Goal: Task Accomplishment & Management: Use online tool/utility

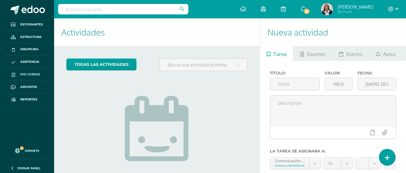
click at [31, 74] on span "Mis cursos" at bounding box center [30, 74] width 20 height 5
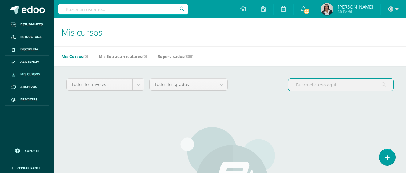
click at [297, 84] on input "text" at bounding box center [340, 85] width 105 height 12
type input "language arts"
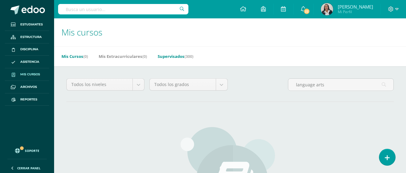
click at [176, 58] on link "Supervisados (300)" at bounding box center [175, 57] width 36 height 10
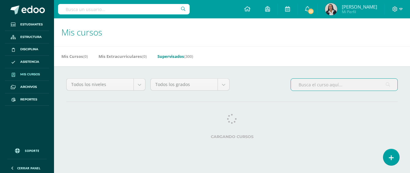
click at [311, 85] on input "text" at bounding box center [344, 85] width 107 height 12
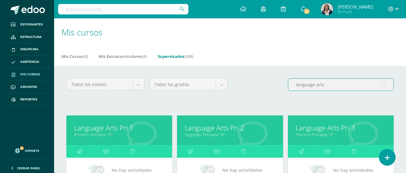
type input "language arts"
click at [125, 128] on link "Language Arts Pri 1" at bounding box center [119, 128] width 90 height 10
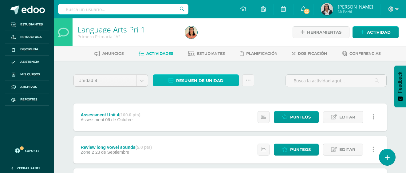
click at [197, 84] on span "Resumen de unidad" at bounding box center [199, 80] width 47 height 11
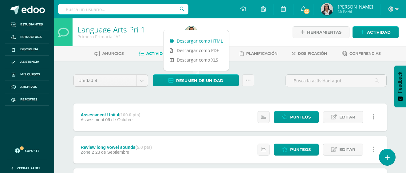
click at [204, 41] on link "Descargar como HTML" at bounding box center [195, 41] width 65 height 10
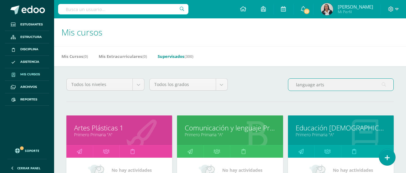
click at [324, 84] on input "language arts" at bounding box center [340, 85] width 105 height 12
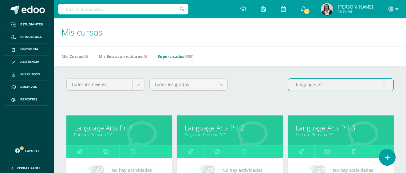
type input "language art"
click at [225, 132] on link "Segundo Primaria "A"" at bounding box center [230, 135] width 90 height 6
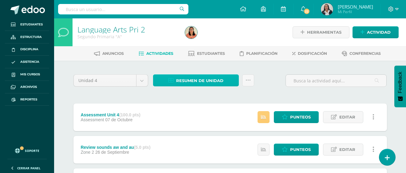
click at [204, 79] on span "Resumen de unidad" at bounding box center [199, 80] width 47 height 11
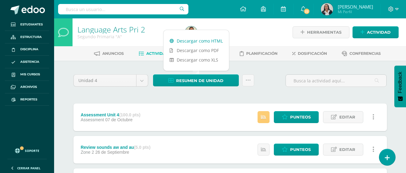
click at [197, 41] on link "Descargar como HTML" at bounding box center [195, 41] width 65 height 10
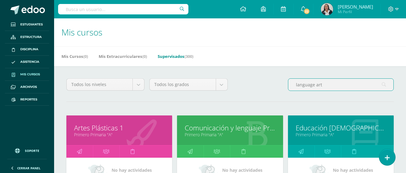
click at [324, 83] on input "language art" at bounding box center [340, 85] width 105 height 12
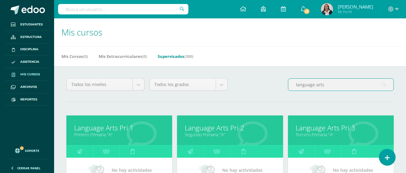
type input "language arts"
click at [335, 128] on link "Language Arts Pri 3" at bounding box center [340, 128] width 90 height 10
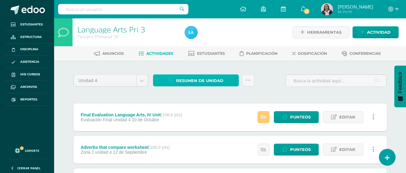
click at [193, 79] on span "Resumen de unidad" at bounding box center [199, 80] width 47 height 11
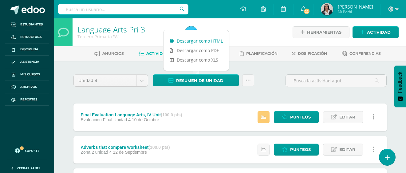
click at [195, 41] on link "Descargar como HTML" at bounding box center [195, 41] width 65 height 10
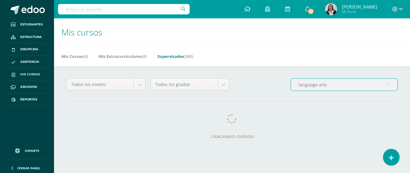
click at [327, 85] on input "language arts" at bounding box center [344, 85] width 107 height 12
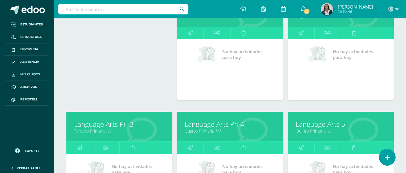
scroll to position [123, 0]
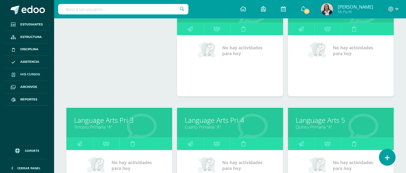
type input "language art"
click at [223, 120] on link "Language Arts Pri 4" at bounding box center [230, 121] width 90 height 10
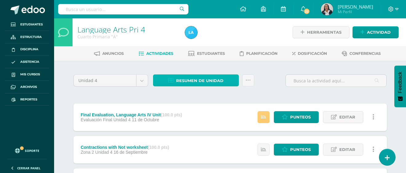
click at [194, 80] on span "Resumen de unidad" at bounding box center [199, 80] width 47 height 11
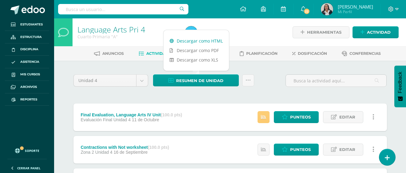
click at [197, 41] on link "Descargar como HTML" at bounding box center [195, 41] width 65 height 10
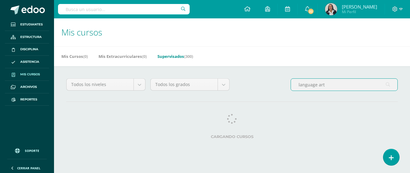
click at [327, 83] on input "language art" at bounding box center [344, 85] width 107 height 12
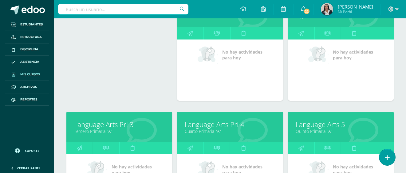
scroll to position [123, 0]
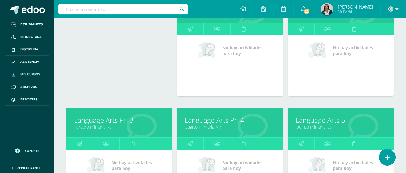
type input "language arts"
click at [320, 122] on link "Language Arts 5" at bounding box center [340, 121] width 90 height 10
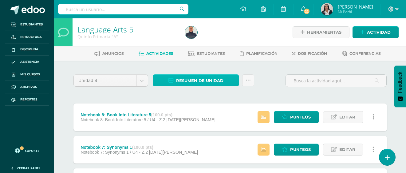
click at [193, 81] on span "Resumen de unidad" at bounding box center [199, 80] width 47 height 11
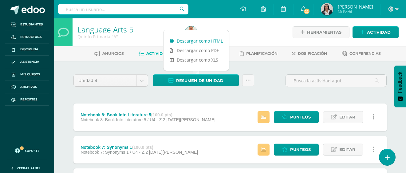
click at [192, 41] on link "Descargar como HTML" at bounding box center [195, 41] width 65 height 10
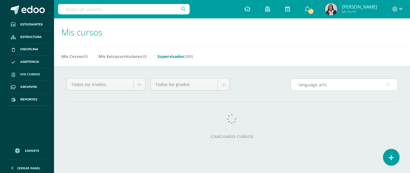
click at [325, 85] on input "language arts" at bounding box center [344, 85] width 107 height 12
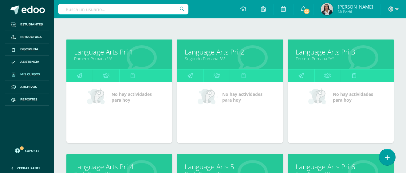
scroll to position [153, 0]
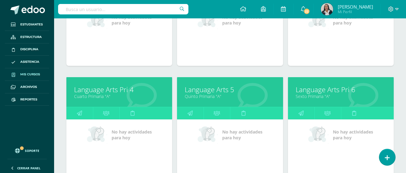
type input "language art"
click at [325, 91] on link "Language Arts Pri 6" at bounding box center [340, 90] width 90 height 10
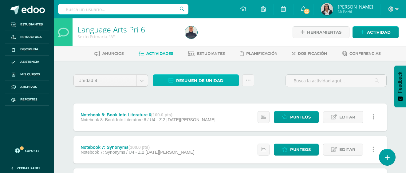
click at [194, 82] on span "Resumen de unidad" at bounding box center [199, 80] width 47 height 11
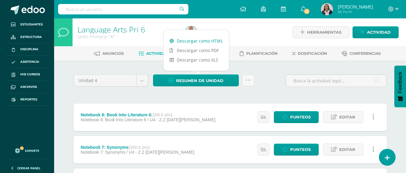
click at [187, 42] on link "Descargar como HTML" at bounding box center [195, 41] width 65 height 10
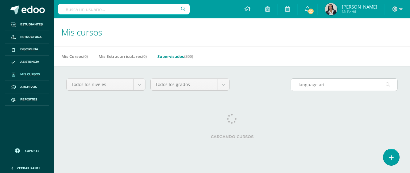
click at [326, 85] on input "language art" at bounding box center [344, 85] width 107 height 12
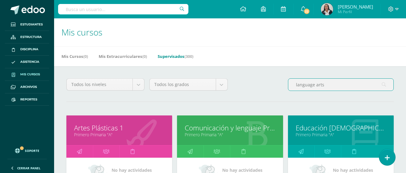
click at [328, 86] on input "language arts" at bounding box center [340, 85] width 105 height 12
type input "language art"
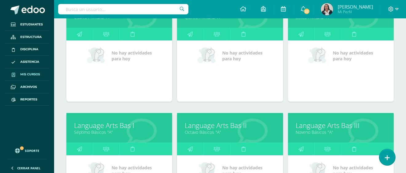
scroll to position [246, 0]
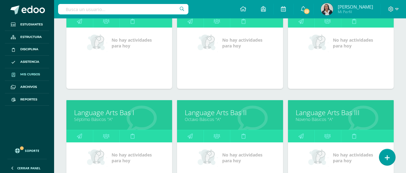
click at [120, 114] on link "Language Arts Bas I" at bounding box center [119, 113] width 90 height 10
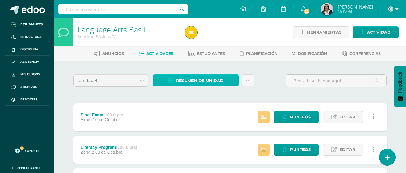
click at [196, 79] on span "Resumen de unidad" at bounding box center [199, 80] width 47 height 11
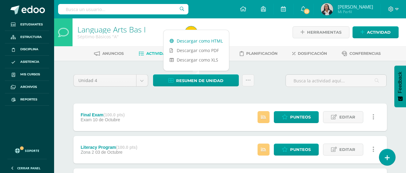
click at [197, 41] on link "Descargar como HTML" at bounding box center [195, 41] width 65 height 10
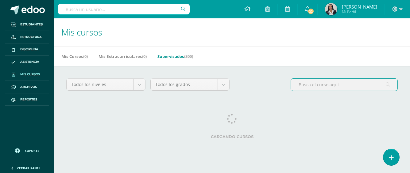
click at [326, 85] on input "text" at bounding box center [344, 85] width 107 height 12
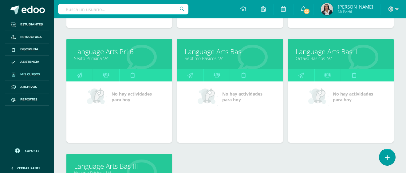
scroll to position [307, 0]
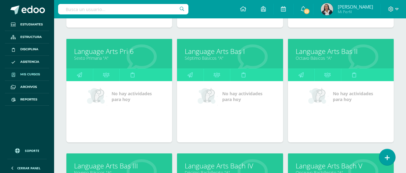
type input "language arts"
click at [328, 52] on link "Language Arts Bas II" at bounding box center [340, 52] width 90 height 10
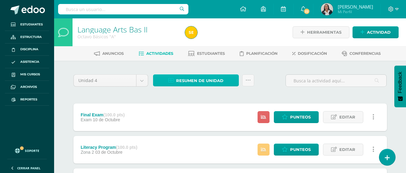
click at [208, 83] on span "Resumen de unidad" at bounding box center [199, 80] width 47 height 11
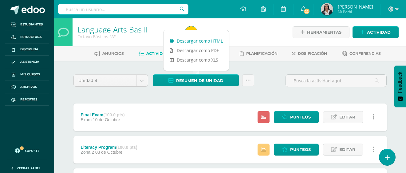
click at [202, 40] on link "Descargar como HTML" at bounding box center [195, 41] width 65 height 10
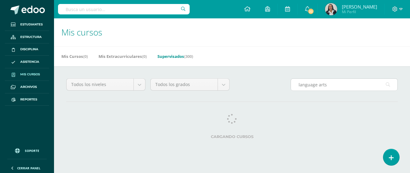
click at [332, 83] on input "language arts" at bounding box center [344, 85] width 107 height 12
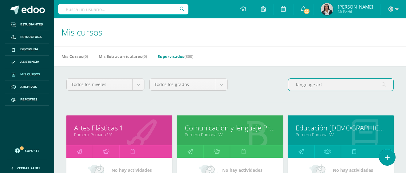
type input "language arts"
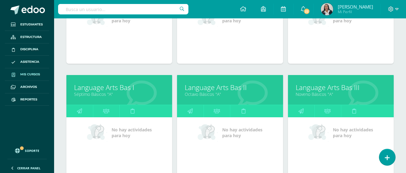
scroll to position [276, 0]
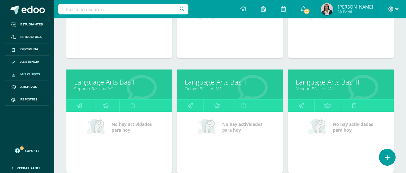
click at [346, 84] on link "Language Arts Bas III" at bounding box center [340, 82] width 90 height 10
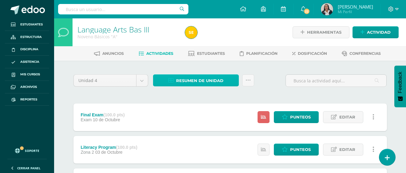
click at [182, 82] on span "Resumen de unidad" at bounding box center [199, 80] width 47 height 11
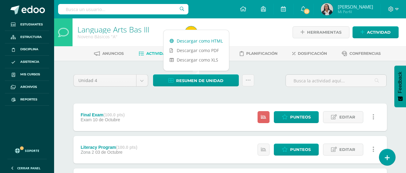
click at [189, 40] on link "Descargar como HTML" at bounding box center [195, 41] width 65 height 10
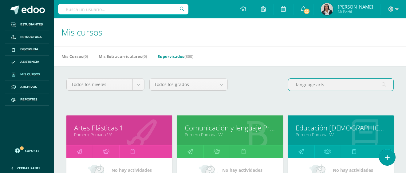
click at [324, 84] on input "language arts" at bounding box center [340, 85] width 105 height 12
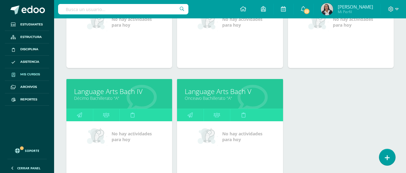
scroll to position [386, 0]
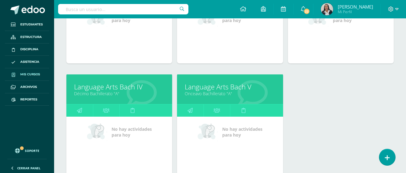
type input "language art"
click at [126, 85] on link "Language Arts Bach IV" at bounding box center [119, 87] width 90 height 10
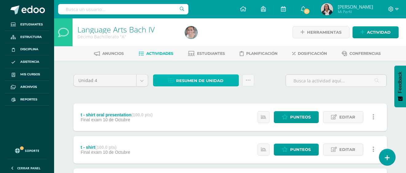
click at [183, 85] on span "Resumen de unidad" at bounding box center [199, 80] width 47 height 11
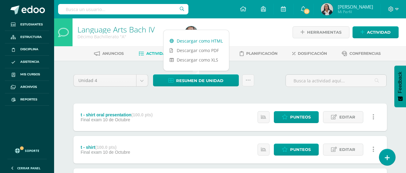
click at [187, 42] on link "Descargar como HTML" at bounding box center [195, 41] width 65 height 10
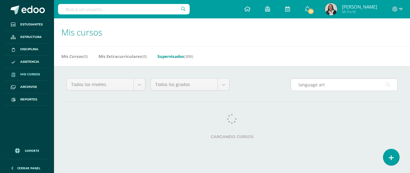
click at [327, 85] on input "language art" at bounding box center [344, 85] width 107 height 12
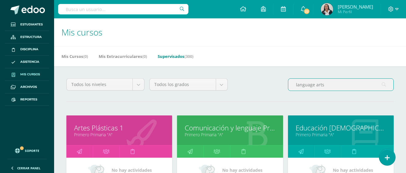
click at [325, 86] on input "language arts" at bounding box center [340, 85] width 105 height 12
type input "l"
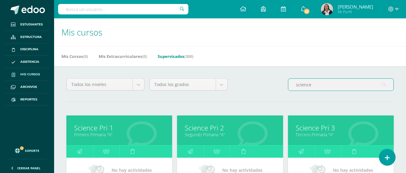
type input "science"
click at [99, 133] on link "Primero Primaria "A"" at bounding box center [119, 135] width 90 height 6
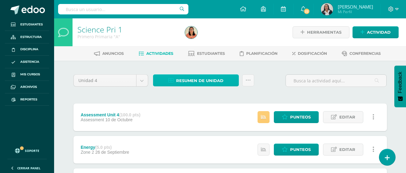
click at [194, 79] on span "Resumen de unidad" at bounding box center [199, 80] width 47 height 11
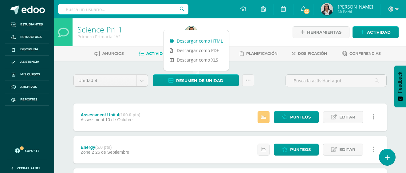
click at [200, 39] on link "Descargar como HTML" at bounding box center [195, 41] width 65 height 10
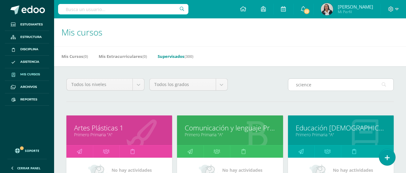
click at [311, 85] on input "science" at bounding box center [340, 85] width 105 height 12
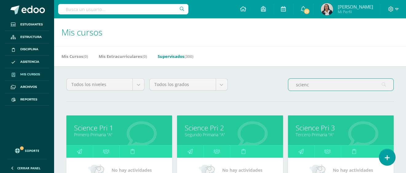
type input "scienc"
click at [205, 129] on link "Science Pri 2" at bounding box center [230, 128] width 90 height 10
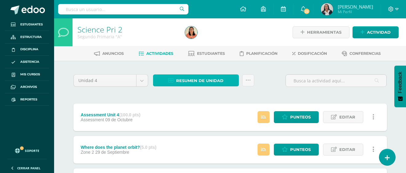
click at [202, 82] on span "Resumen de unidad" at bounding box center [199, 80] width 47 height 11
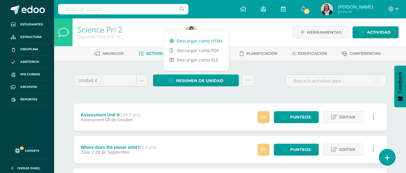
click at [203, 40] on link "Descargar como HTML" at bounding box center [195, 41] width 65 height 10
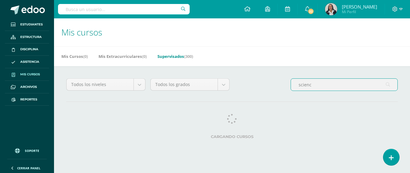
click at [311, 86] on input "scienc" at bounding box center [344, 85] width 107 height 12
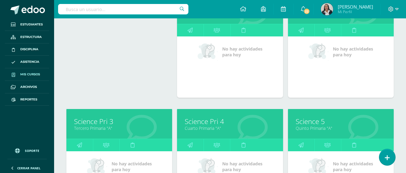
scroll to position [123, 0]
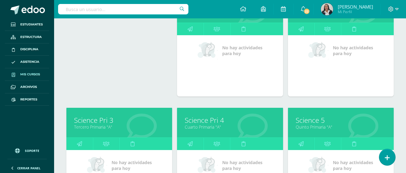
type input "science"
click at [109, 120] on link "Science Pri 3" at bounding box center [119, 121] width 90 height 10
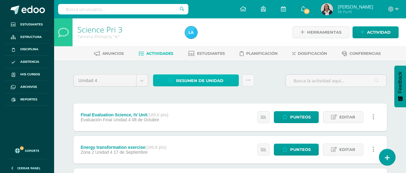
click at [201, 81] on span "Resumen de unidad" at bounding box center [199, 80] width 47 height 11
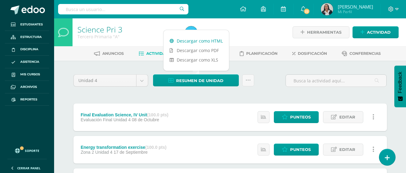
click at [196, 41] on link "Descargar como HTML" at bounding box center [195, 41] width 65 height 10
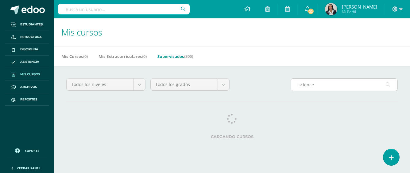
click at [313, 86] on input "science" at bounding box center [344, 85] width 107 height 12
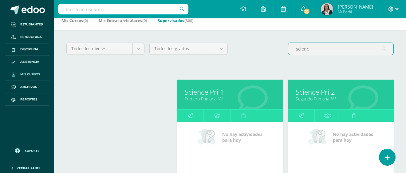
scroll to position [92, 0]
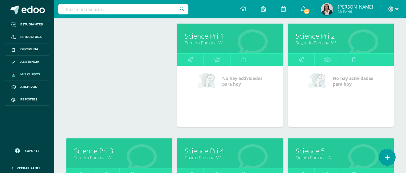
type input "scienc"
click at [218, 150] on link "Science Pri 4" at bounding box center [230, 151] width 90 height 10
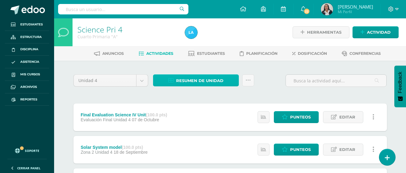
click at [202, 80] on span "Resumen de unidad" at bounding box center [199, 80] width 47 height 11
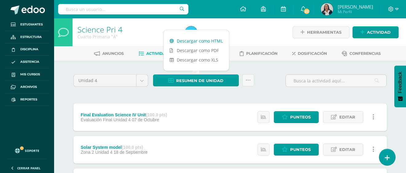
click at [195, 41] on link "Descargar como HTML" at bounding box center [195, 41] width 65 height 10
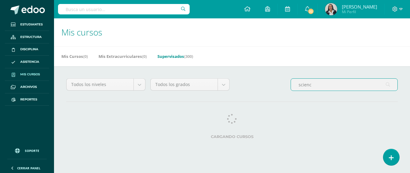
click at [315, 87] on input "scienc" at bounding box center [344, 85] width 107 height 12
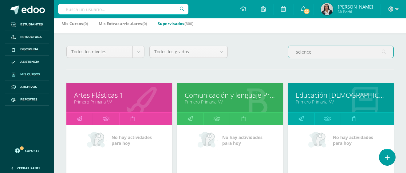
scroll to position [31, 0]
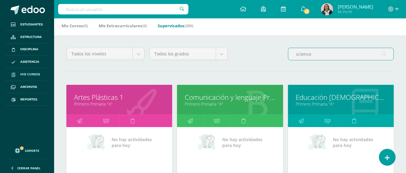
click at [313, 52] on input "science" at bounding box center [340, 54] width 105 height 12
type input "scienc"
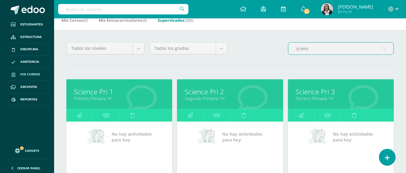
scroll to position [123, 0]
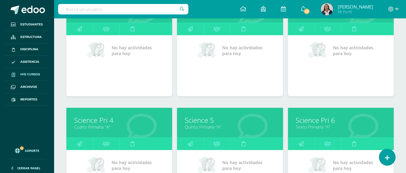
click at [212, 124] on link "Quinto Primaria "A"" at bounding box center [230, 127] width 90 height 6
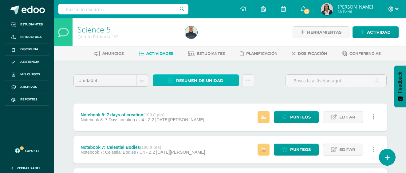
click at [209, 80] on span "Resumen de unidad" at bounding box center [199, 80] width 47 height 11
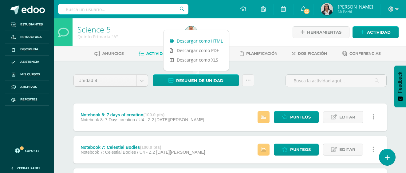
click at [203, 40] on link "Descargar como HTML" at bounding box center [195, 41] width 65 height 10
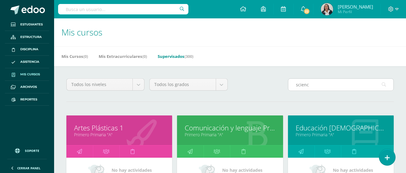
click at [312, 87] on input "scienc" at bounding box center [340, 85] width 105 height 12
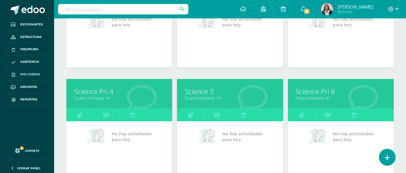
scroll to position [153, 0]
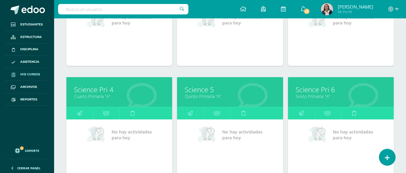
type input "science"
click at [327, 92] on link "Science Pri 6" at bounding box center [340, 90] width 90 height 10
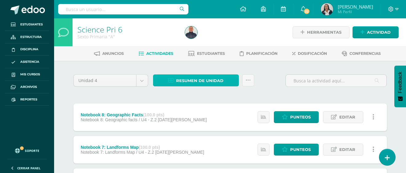
click at [211, 82] on span "Resumen de unidad" at bounding box center [199, 80] width 47 height 11
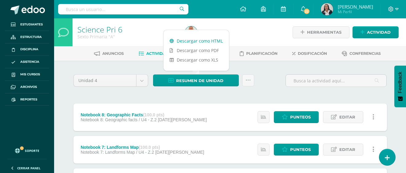
click at [202, 41] on link "Descargar como HTML" at bounding box center [195, 41] width 65 height 10
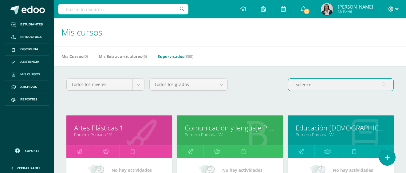
click at [316, 87] on input "science" at bounding box center [340, 85] width 105 height 12
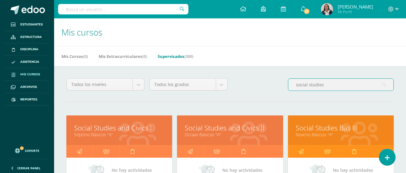
type input "social studies"
click at [122, 131] on link "Social Studies and Civics I" at bounding box center [119, 128] width 90 height 10
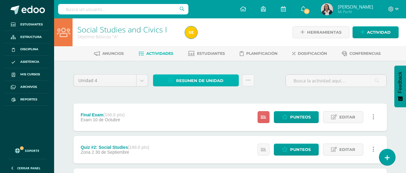
click at [191, 80] on span "Resumen de unidad" at bounding box center [199, 80] width 47 height 11
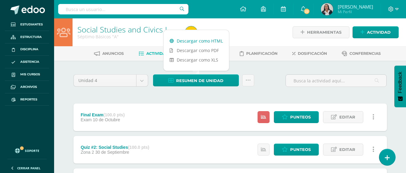
click at [200, 42] on link "Descargar como HTML" at bounding box center [195, 41] width 65 height 10
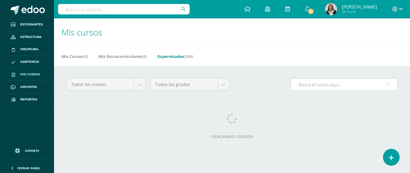
click at [337, 87] on input "text" at bounding box center [344, 85] width 107 height 12
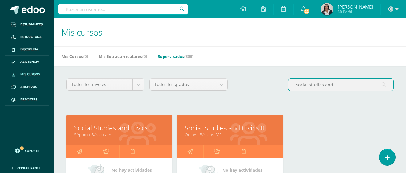
type input "social studies and"
click at [231, 130] on link "Social Studies and Civics II" at bounding box center [230, 128] width 90 height 10
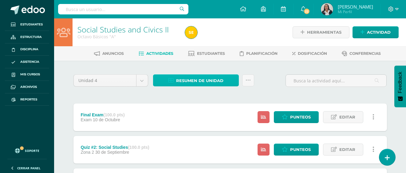
click at [180, 82] on span "Resumen de unidad" at bounding box center [199, 80] width 47 height 11
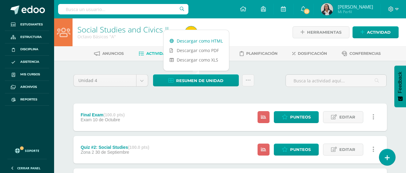
click at [202, 41] on link "Descargar como HTML" at bounding box center [195, 41] width 65 height 10
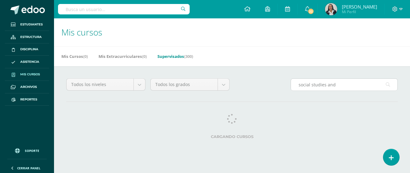
click at [337, 84] on input "social studies and" at bounding box center [344, 85] width 107 height 12
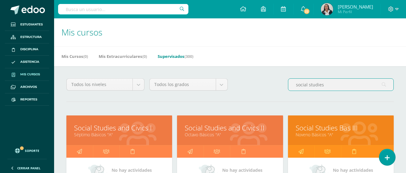
type input "social studies"
click at [319, 127] on link "Social Studies Bas III" at bounding box center [340, 128] width 90 height 10
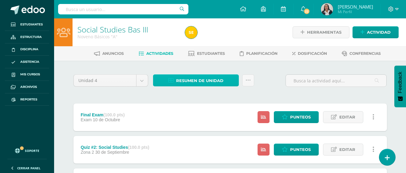
click at [206, 82] on span "Resumen de unidad" at bounding box center [199, 80] width 47 height 11
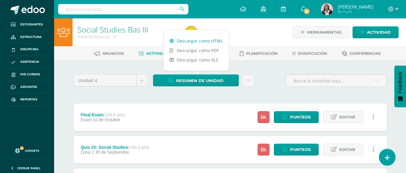
click at [202, 40] on link "Descargar como HTML" at bounding box center [195, 41] width 65 height 10
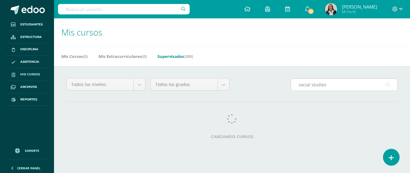
click at [327, 87] on input "social studies" at bounding box center [344, 85] width 107 height 12
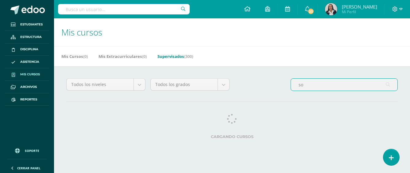
type input "s"
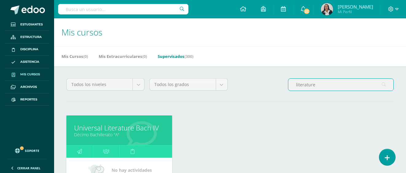
type input "literature"
click at [142, 131] on link "Universal Literature Bach IV" at bounding box center [119, 128] width 90 height 10
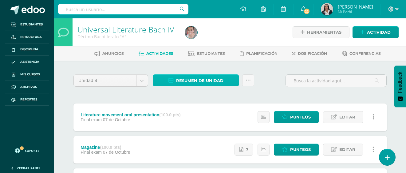
click at [184, 80] on span "Resumen de unidad" at bounding box center [199, 80] width 47 height 11
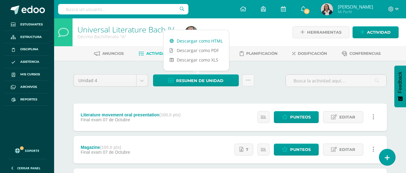
click at [183, 41] on link "Descargar como HTML" at bounding box center [195, 41] width 65 height 10
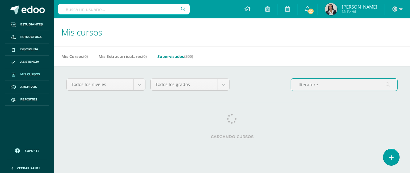
click at [328, 85] on input "literature" at bounding box center [344, 85] width 107 height 12
type input "l"
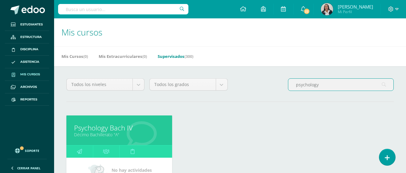
type input "psychology"
click at [118, 133] on link "Décimo Bachillerato "A"" at bounding box center [119, 135] width 90 height 6
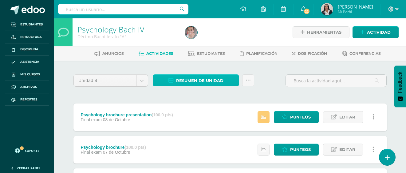
click at [204, 82] on span "Resumen de unidad" at bounding box center [199, 80] width 47 height 11
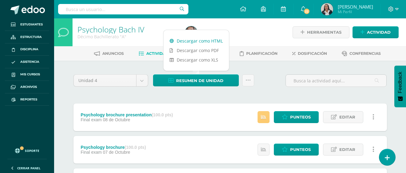
click at [196, 40] on link "Descargar como HTML" at bounding box center [195, 41] width 65 height 10
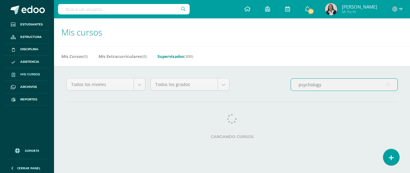
click at [323, 86] on input "psychology" at bounding box center [344, 85] width 107 height 12
type input "p"
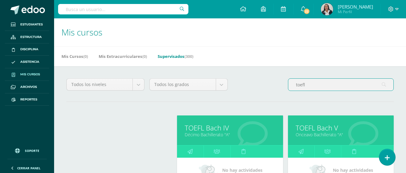
type input "toefl"
click at [224, 129] on link "TOEFL Bach IV" at bounding box center [230, 128] width 90 height 10
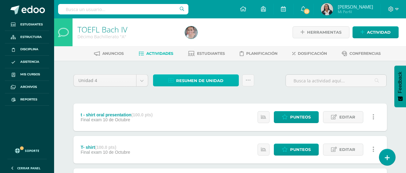
click at [210, 81] on span "Resumen de unidad" at bounding box center [199, 80] width 47 height 11
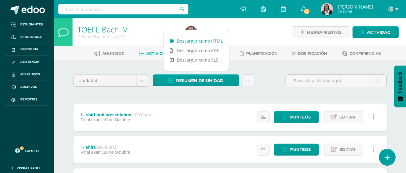
click at [205, 41] on link "Descargar como HTML" at bounding box center [195, 41] width 65 height 10
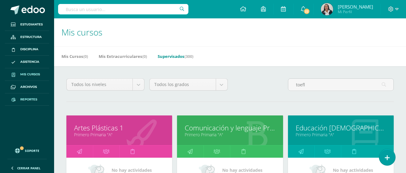
click at [25, 100] on span "Reportes" at bounding box center [28, 99] width 17 height 5
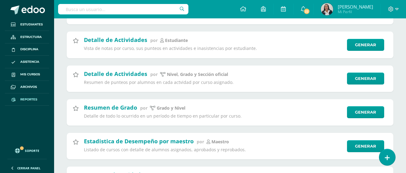
scroll to position [1627, 0]
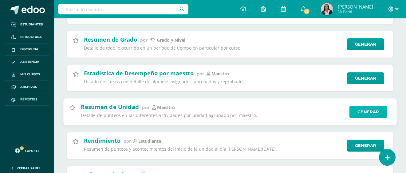
click at [377, 113] on link "Generar" at bounding box center [368, 112] width 38 height 12
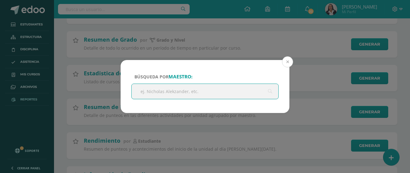
click at [289, 60] on button at bounding box center [287, 61] width 11 height 11
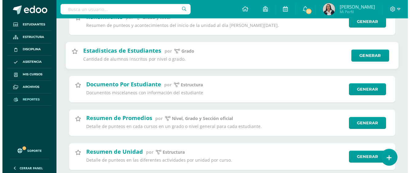
scroll to position [1965, 0]
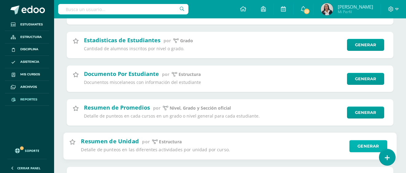
click at [368, 149] on link "Generar" at bounding box center [368, 147] width 38 height 12
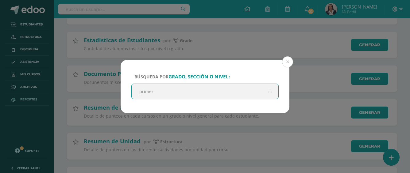
type input "primero"
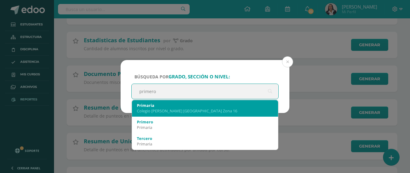
click at [155, 109] on div "Colegio Cristiano Bilingüe El Shaddai Zona 16" at bounding box center [205, 111] width 136 height 6
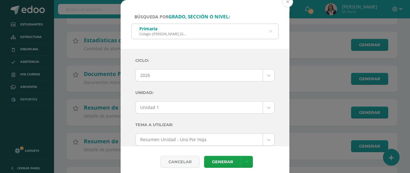
click at [286, 2] on button at bounding box center [287, 1] width 11 height 11
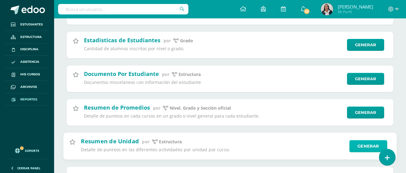
click at [369, 146] on link "Generar" at bounding box center [368, 147] width 38 height 12
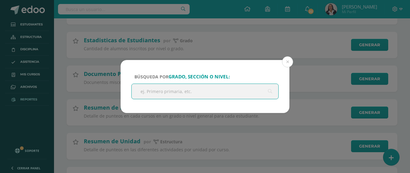
click at [153, 91] on input "text" at bounding box center [205, 91] width 147 height 15
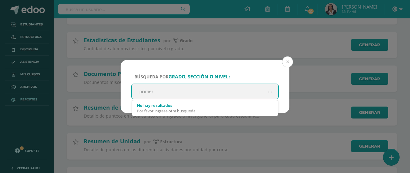
type input "primero"
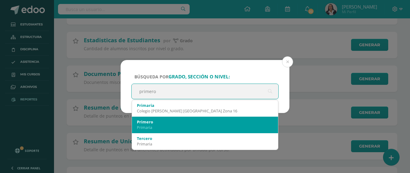
click at [147, 122] on div "Primero" at bounding box center [205, 122] width 136 height 6
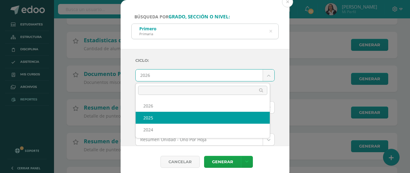
select select "3"
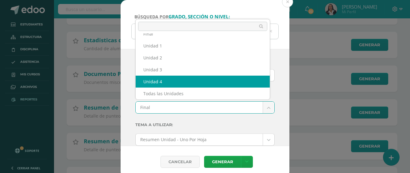
select select "Unidad 4"
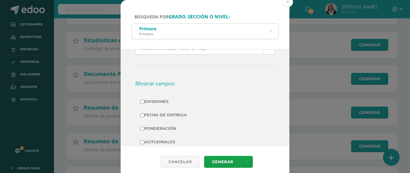
scroll to position [92, 0]
click at [143, 114] on input "Fecha de Entrega" at bounding box center [142, 115] width 4 height 4
checkbox input "true"
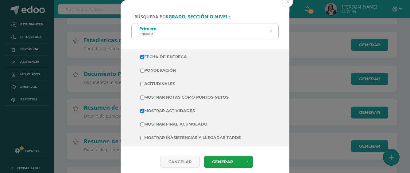
scroll to position [153, 0]
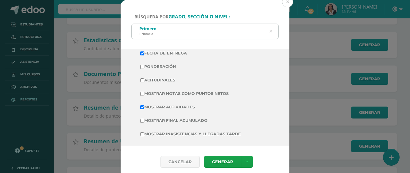
click at [141, 95] on input "Mostrar Notas Como Puntos Netos" at bounding box center [142, 94] width 4 height 4
checkbox input "true"
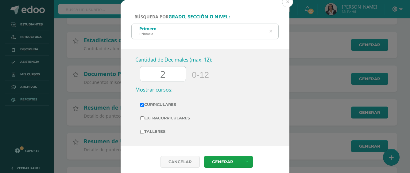
scroll to position [246, 0]
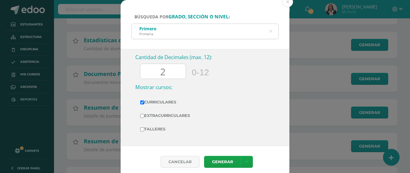
click at [171, 71] on input "2" at bounding box center [162, 71] width 45 height 15
type input "0"
click at [219, 164] on link "Generar" at bounding box center [222, 162] width 37 height 12
click at [289, 1] on button at bounding box center [287, 1] width 11 height 11
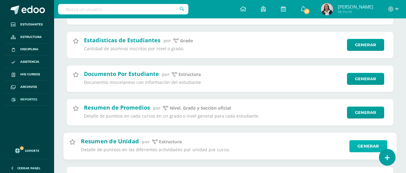
click at [367, 147] on link "Generar" at bounding box center [368, 147] width 38 height 12
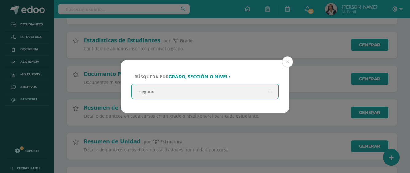
type input "segundo"
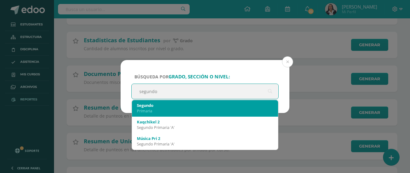
click at [148, 107] on div "Segundo" at bounding box center [205, 106] width 136 height 6
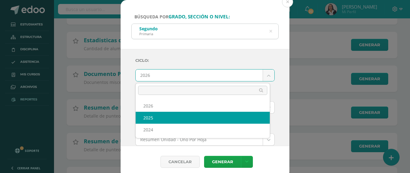
select select "3"
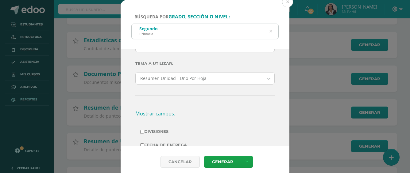
scroll to position [0, 0]
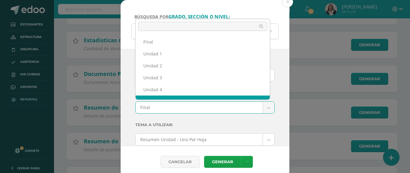
scroll to position [8, 0]
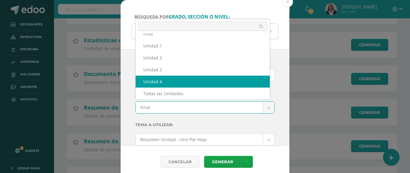
select select "Unidad 4"
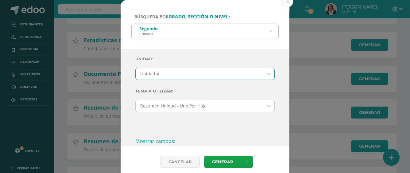
scroll to position [92, 0]
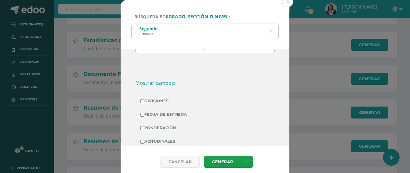
click at [142, 115] on input "Fecha de Entrega" at bounding box center [142, 115] width 4 height 4
checkbox input "true"
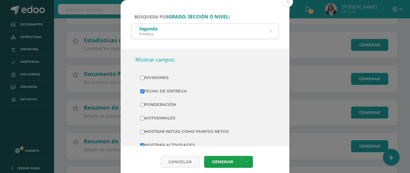
scroll to position [184, 0]
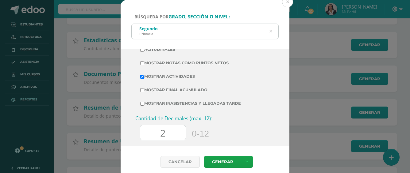
click at [143, 64] on input "Mostrar Notas Como Puntos Netos" at bounding box center [142, 63] width 4 height 4
checkbox input "true"
click at [172, 134] on input "2" at bounding box center [162, 133] width 45 height 15
type input "0"
click at [218, 161] on link "Generar" at bounding box center [222, 162] width 37 height 12
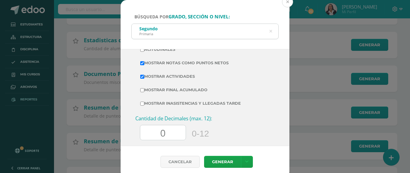
click at [288, 2] on button at bounding box center [287, 1] width 11 height 11
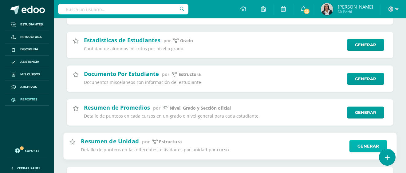
click at [378, 145] on link "Generar" at bounding box center [368, 147] width 38 height 12
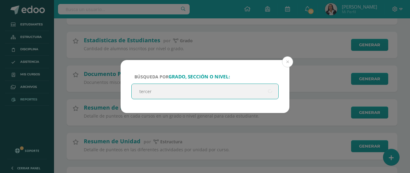
type input "tercero"
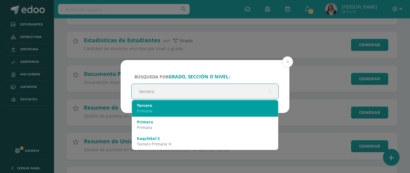
click at [141, 109] on div "Primaria" at bounding box center [205, 111] width 136 height 6
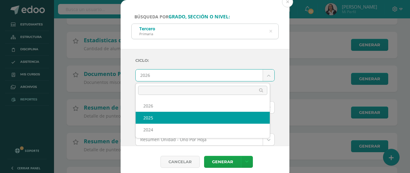
select select "3"
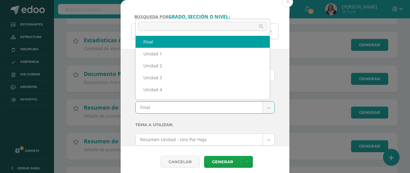
scroll to position [8, 0]
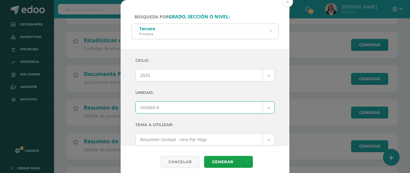
select select "Unidad 4"
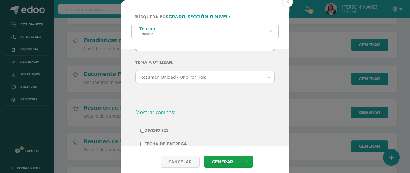
scroll to position [92, 0]
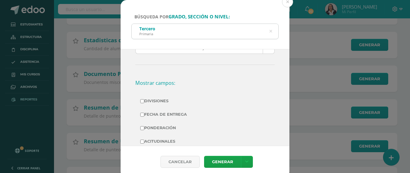
click at [142, 116] on input "Fecha de Entrega" at bounding box center [142, 115] width 4 height 4
checkbox input "true"
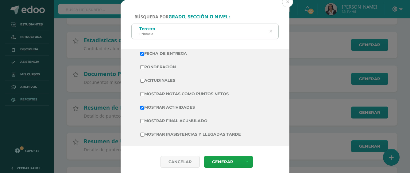
scroll to position [153, 0]
click at [142, 96] on input "Mostrar Notas Como Puntos Netos" at bounding box center [142, 94] width 4 height 4
checkbox input "true"
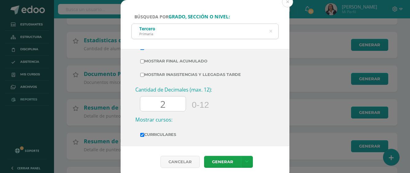
scroll to position [215, 0]
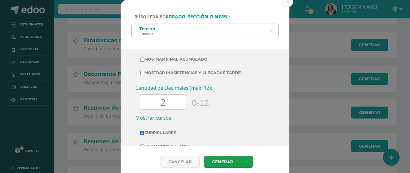
click at [170, 104] on input "2" at bounding box center [162, 102] width 45 height 15
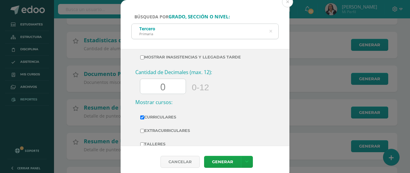
scroll to position [246, 0]
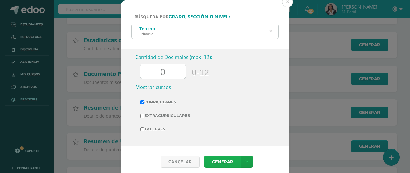
type input "0"
click at [227, 161] on link "Generar" at bounding box center [222, 162] width 37 height 12
click at [287, 2] on button at bounding box center [287, 1] width 11 height 11
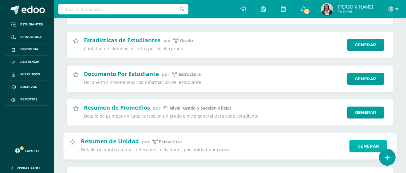
click at [370, 146] on link "Generar" at bounding box center [368, 147] width 38 height 12
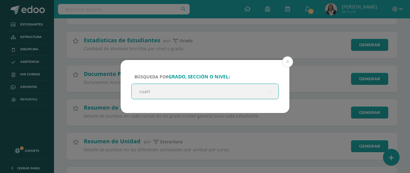
type input "cuarto"
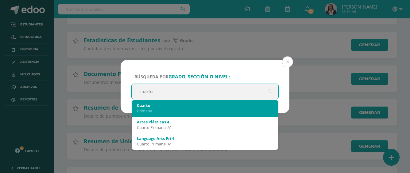
click at [175, 110] on div "Primaria" at bounding box center [205, 111] width 136 height 6
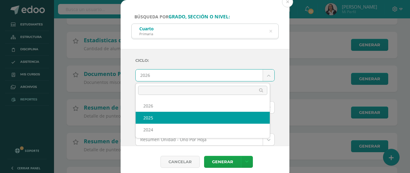
select select "3"
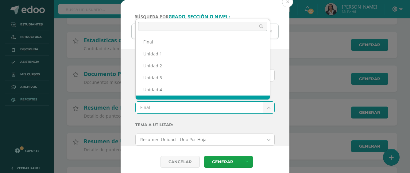
scroll to position [8, 0]
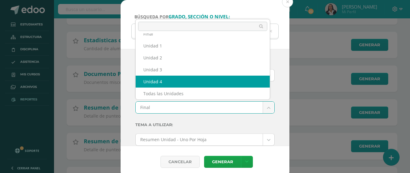
select select "Unidad 4"
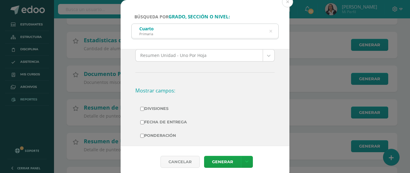
scroll to position [92, 0]
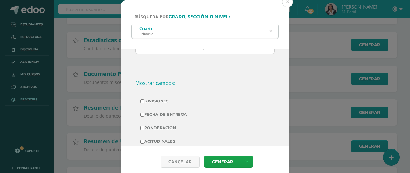
click at [142, 114] on input "Fecha de Entrega" at bounding box center [142, 115] width 4 height 4
checkbox input "true"
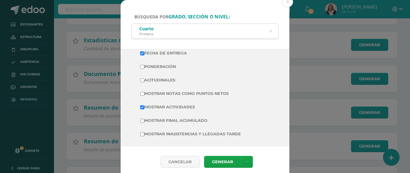
click at [142, 93] on input "Mostrar Notas Como Puntos Netos" at bounding box center [142, 94] width 4 height 4
checkbox input "true"
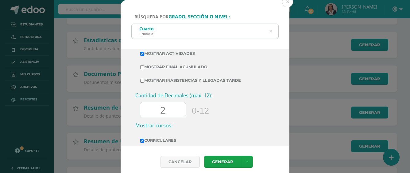
scroll to position [246, 0]
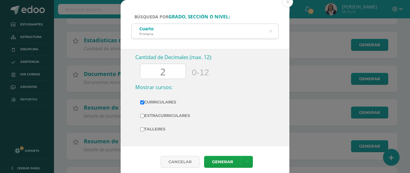
click at [167, 74] on input "2" at bounding box center [162, 71] width 45 height 15
type input "0"
click at [220, 160] on link "Generar" at bounding box center [222, 162] width 37 height 12
click at [287, 0] on button at bounding box center [287, 1] width 11 height 11
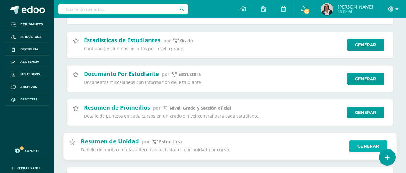
click at [366, 150] on link "Generar" at bounding box center [368, 147] width 38 height 12
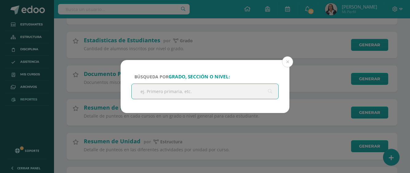
click at [156, 91] on input "text" at bounding box center [205, 91] width 147 height 15
type input "quinto"
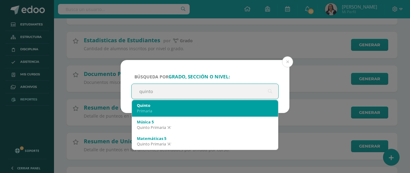
click at [158, 108] on div "Primaria" at bounding box center [205, 111] width 136 height 6
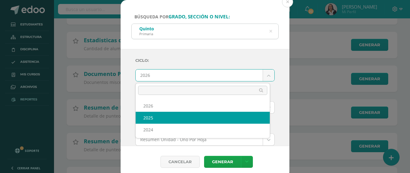
select select "3"
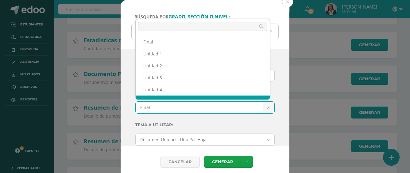
scroll to position [8, 0]
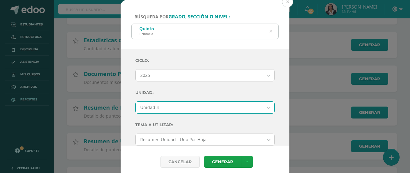
select select "Unidad 4"
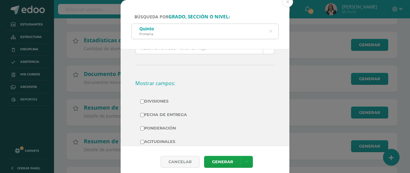
scroll to position [92, 0]
click at [142, 116] on input "Fecha de Entrega" at bounding box center [142, 115] width 4 height 4
checkbox input "true"
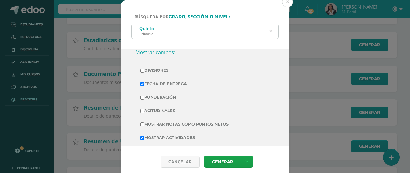
click at [143, 125] on input "Mostrar Notas Como Puntos Netos" at bounding box center [142, 125] width 4 height 4
checkbox input "true"
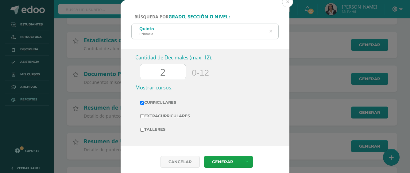
scroll to position [246, 0]
click at [168, 73] on input "2" at bounding box center [162, 71] width 45 height 15
type input "0"
click at [223, 163] on link "Generar" at bounding box center [222, 162] width 37 height 12
click at [288, 2] on button at bounding box center [287, 1] width 11 height 11
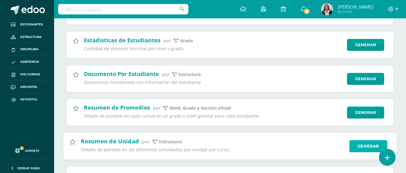
click at [361, 145] on link "Generar" at bounding box center [368, 147] width 38 height 12
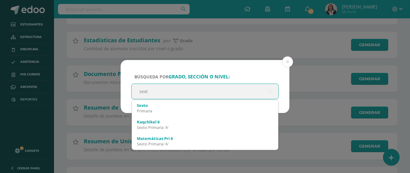
type input "sexto"
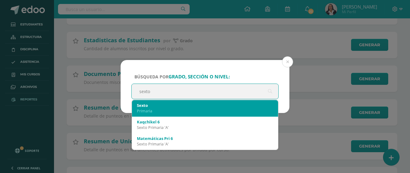
click at [190, 109] on div "Primaria" at bounding box center [205, 111] width 136 height 6
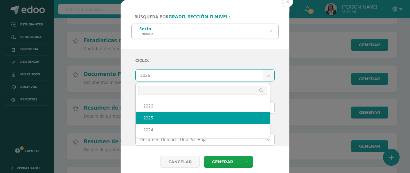
select select "3"
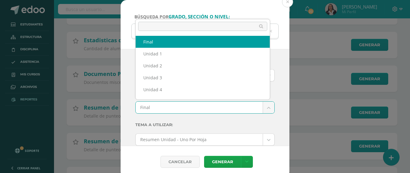
scroll to position [8, 0]
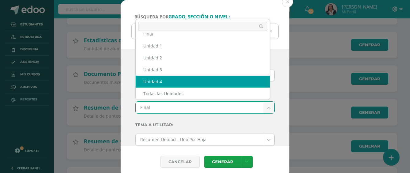
select select "Unidad 4"
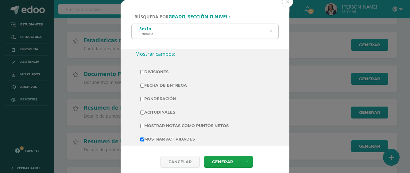
scroll to position [123, 0]
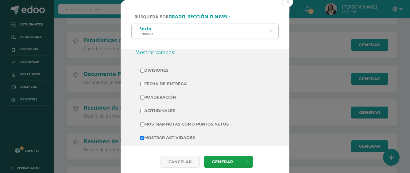
click at [142, 84] on input "Fecha de Entrega" at bounding box center [142, 84] width 4 height 4
checkbox input "true"
click at [141, 125] on input "Mostrar Notas Como Puntos Netos" at bounding box center [142, 125] width 4 height 4
checkbox input "true"
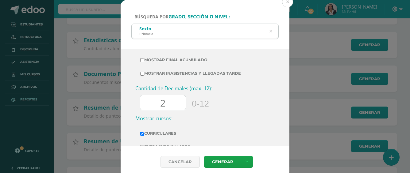
scroll to position [215, 0]
click at [166, 103] on input "2" at bounding box center [162, 102] width 45 height 15
type input "0"
click at [221, 159] on link "Generar" at bounding box center [222, 162] width 37 height 12
click at [286, 3] on button at bounding box center [287, 1] width 11 height 11
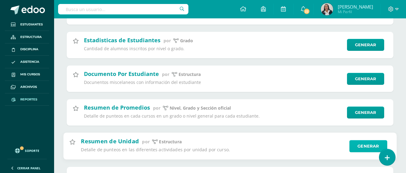
click at [367, 145] on link "Generar" at bounding box center [368, 147] width 38 height 12
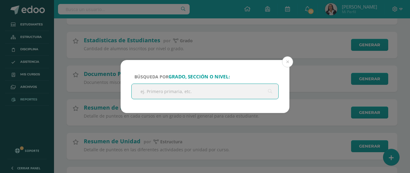
click at [167, 93] on input "text" at bounding box center [205, 91] width 147 height 15
type input "septimo"
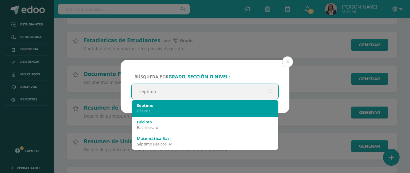
click at [166, 106] on div "Séptimo" at bounding box center [205, 106] width 136 height 6
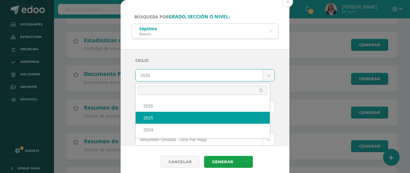
select select "3"
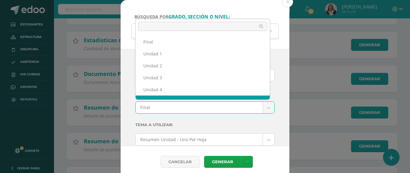
scroll to position [8, 0]
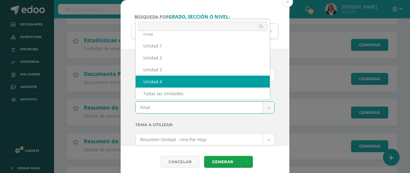
select select "Unidad 4"
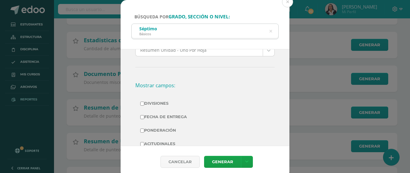
scroll to position [92, 0]
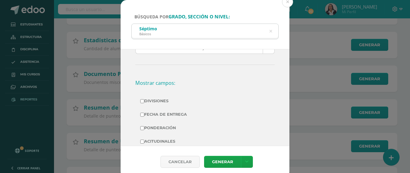
click at [142, 115] on input "Fecha de Entrega" at bounding box center [142, 115] width 4 height 4
checkbox input "true"
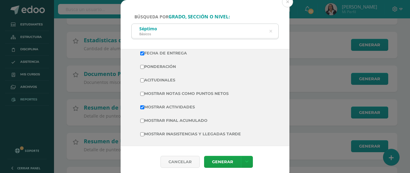
click at [141, 94] on input "Mostrar Notas Como Puntos Netos" at bounding box center [142, 94] width 4 height 4
checkbox input "true"
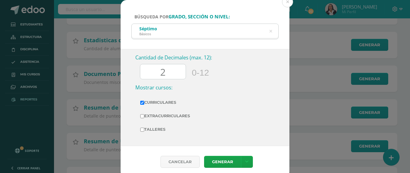
scroll to position [246, 0]
click at [167, 70] on input "2" at bounding box center [162, 71] width 45 height 15
type input "0"
click at [219, 160] on link "Generar" at bounding box center [222, 162] width 37 height 12
click at [288, 3] on button at bounding box center [287, 1] width 11 height 11
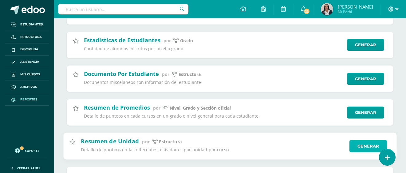
click at [372, 145] on link "Generar" at bounding box center [368, 147] width 38 height 12
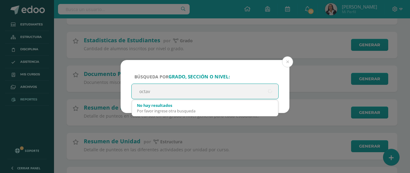
type input "octavo"
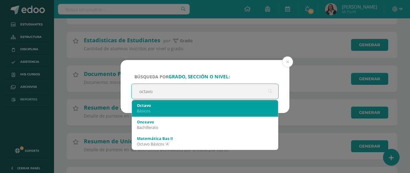
click at [157, 110] on div "Básicos" at bounding box center [205, 111] width 136 height 6
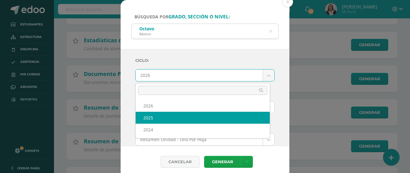
select select "3"
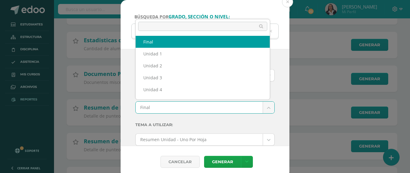
scroll to position [8, 0]
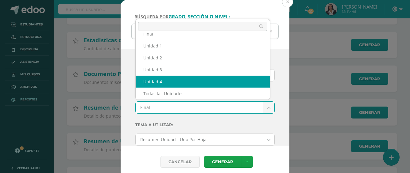
select select "Unidad 4"
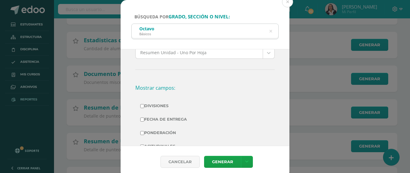
scroll to position [92, 0]
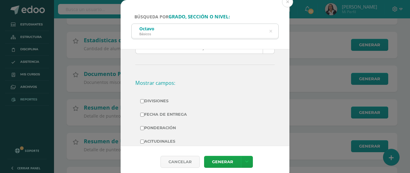
click at [143, 114] on input "Fecha de Entrega" at bounding box center [142, 115] width 4 height 4
checkbox input "true"
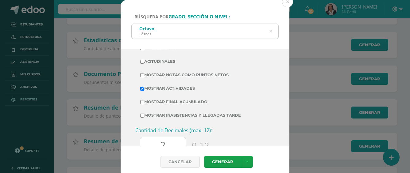
scroll to position [184, 0]
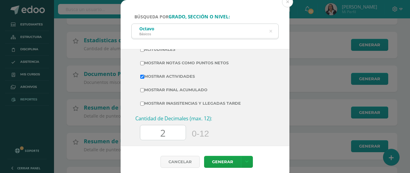
click at [141, 64] on input "Mostrar Notas Como Puntos Netos" at bounding box center [142, 63] width 4 height 4
checkbox input "true"
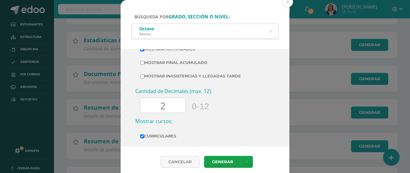
scroll to position [246, 0]
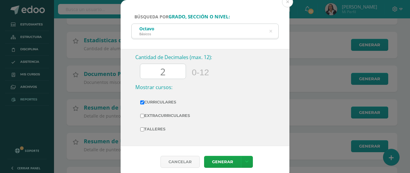
click at [170, 72] on input "2" at bounding box center [162, 71] width 45 height 15
type input "0"
click at [211, 165] on link "Generar" at bounding box center [222, 162] width 37 height 12
click at [288, 3] on button at bounding box center [287, 1] width 11 height 11
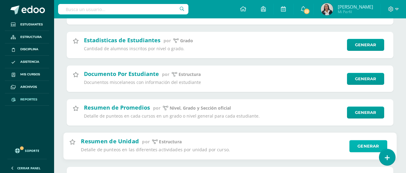
click at [366, 145] on link "Generar" at bounding box center [368, 147] width 38 height 12
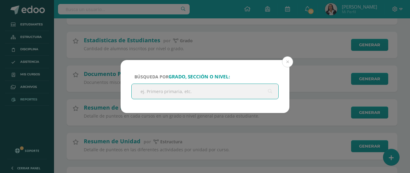
click at [185, 95] on input "text" at bounding box center [205, 91] width 147 height 15
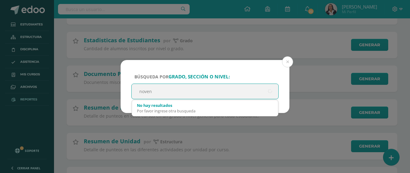
type input "noveno"
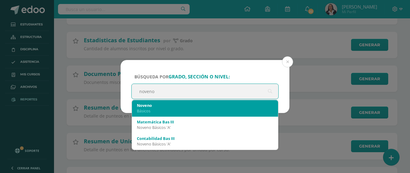
click at [166, 110] on div "Básicos" at bounding box center [205, 111] width 136 height 6
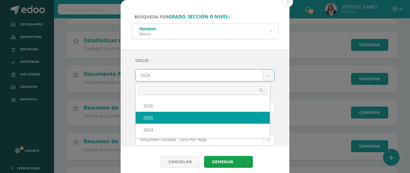
select select "3"
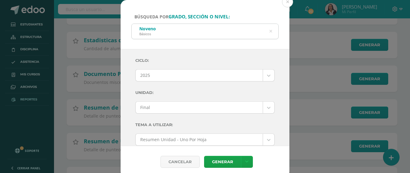
drag, startPoint x: 143, startPoint y: 115, endPoint x: 145, endPoint y: 108, distance: 6.8
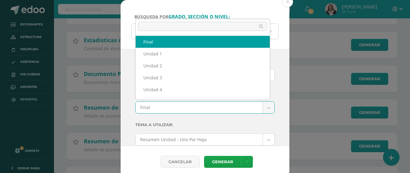
scroll to position [8, 0]
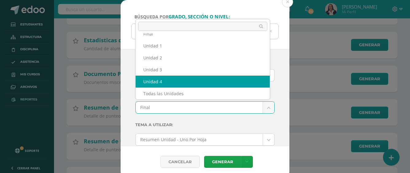
select select "Unidad 4"
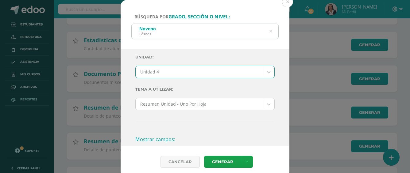
scroll to position [92, 0]
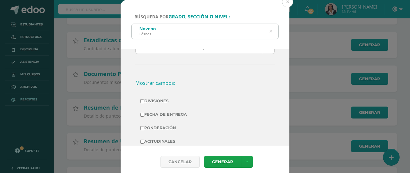
click at [144, 114] on input "Fecha de Entrega" at bounding box center [142, 115] width 4 height 4
checkbox input "true"
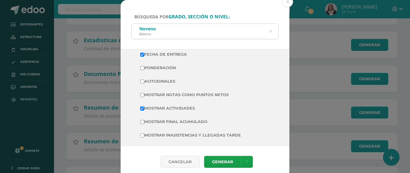
scroll to position [153, 0]
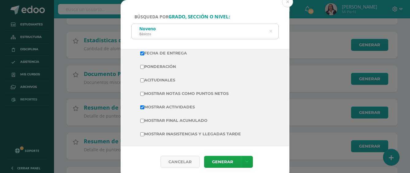
click at [142, 93] on input "Mostrar Notas Como Puntos Netos" at bounding box center [142, 94] width 4 height 4
checkbox input "true"
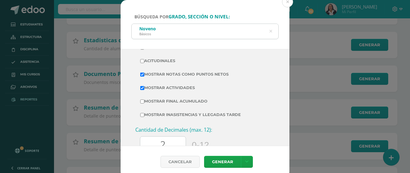
scroll to position [246, 0]
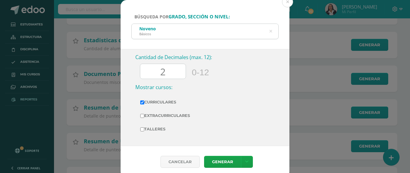
click at [169, 72] on input "2" at bounding box center [162, 71] width 45 height 15
type input "0"
click at [234, 161] on link "Generar" at bounding box center [222, 162] width 37 height 12
click at [288, 3] on button at bounding box center [287, 1] width 11 height 11
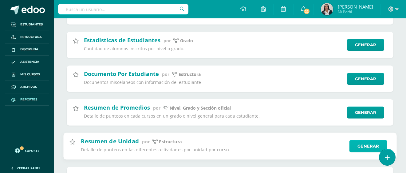
click at [373, 145] on link "Generar" at bounding box center [368, 147] width 38 height 12
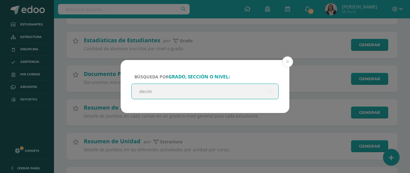
type input "decimo"
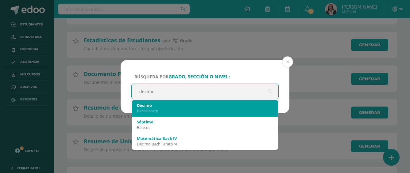
click at [161, 112] on div "Bachillerato" at bounding box center [205, 111] width 136 height 6
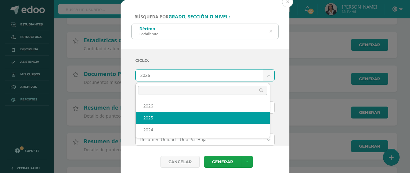
select select "3"
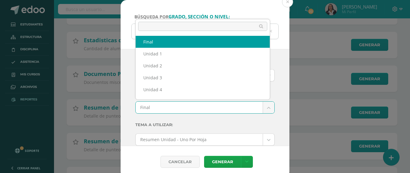
scroll to position [8, 0]
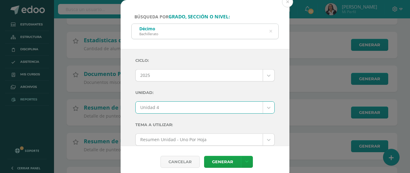
select select "Unidad 4"
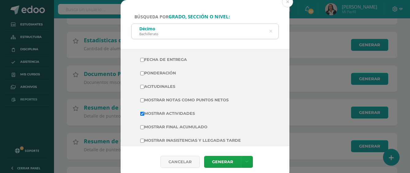
scroll to position [153, 0]
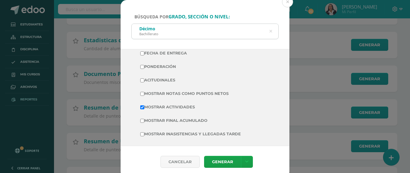
click at [141, 54] on input "Fecha de Entrega" at bounding box center [142, 54] width 4 height 4
checkbox input "true"
click at [143, 95] on input "Mostrar Notas Como Puntos Netos" at bounding box center [142, 94] width 4 height 4
checkbox input "true"
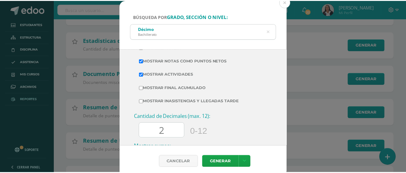
scroll to position [246, 0]
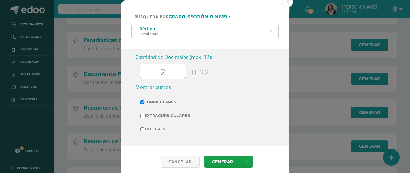
click at [169, 72] on input "2" at bounding box center [162, 71] width 45 height 15
type input "0"
click at [224, 163] on link "Generar" at bounding box center [222, 162] width 37 height 12
click at [287, 3] on button at bounding box center [287, 1] width 11 height 11
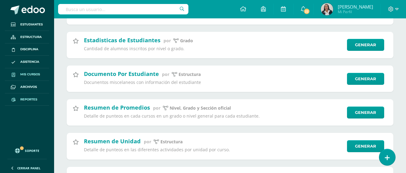
click at [37, 73] on span "Mis cursos" at bounding box center [30, 74] width 20 height 5
click at [32, 75] on span "Mis cursos" at bounding box center [30, 74] width 20 height 5
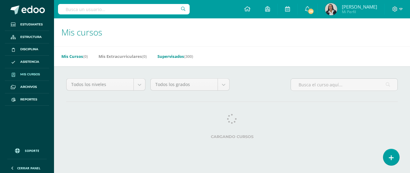
click at [176, 58] on link "Supervisados (300)" at bounding box center [175, 57] width 36 height 10
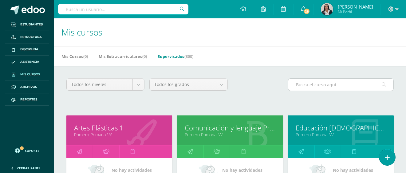
click at [314, 87] on input "text" at bounding box center [340, 85] width 105 height 12
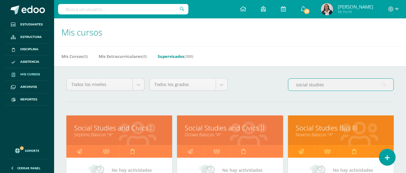
type input "social studies"
click at [145, 127] on link "Social Studies and Civics I" at bounding box center [119, 128] width 90 height 10
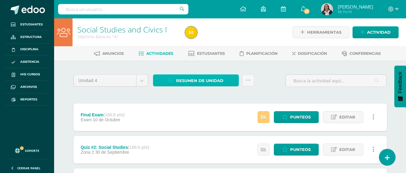
click at [209, 81] on span "Resumen de unidad" at bounding box center [199, 80] width 47 height 11
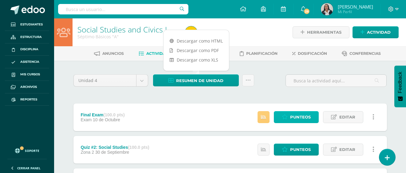
click at [300, 115] on span "Punteos" at bounding box center [300, 117] width 21 height 11
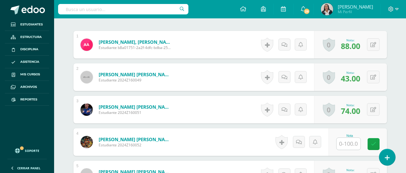
scroll to position [195, 0]
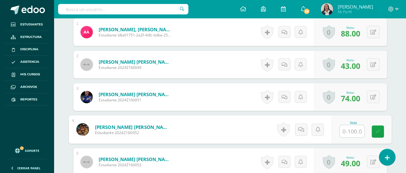
click at [345, 130] on input "text" at bounding box center [351, 132] width 25 height 12
type input "75"
click at [380, 131] on link at bounding box center [377, 132] width 12 height 12
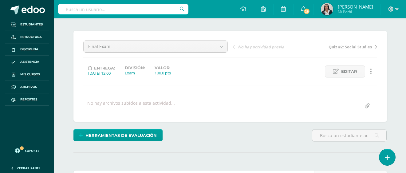
scroll to position [39, 0]
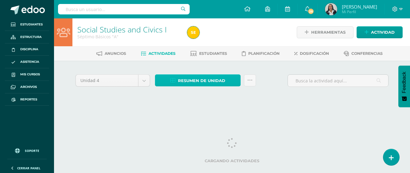
click at [202, 79] on span "Resumen de unidad" at bounding box center [201, 80] width 47 height 11
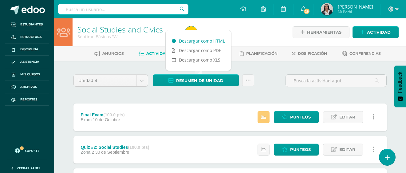
click at [204, 41] on link "Descargar como HTML" at bounding box center [197, 41] width 65 height 10
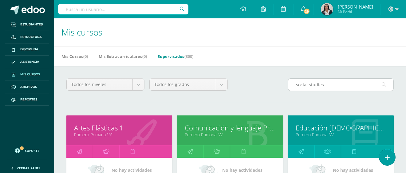
click at [334, 85] on input "social studies" at bounding box center [340, 85] width 105 height 12
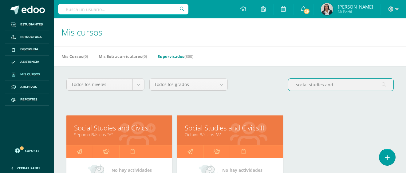
type input "social studies and"
click at [136, 128] on link "Social Studies and Civics I" at bounding box center [119, 128] width 90 height 10
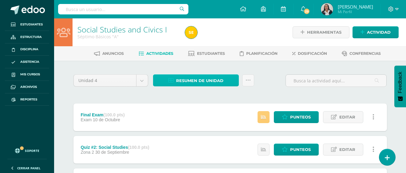
click at [206, 82] on span "Resumen de unidad" at bounding box center [199, 80] width 47 height 11
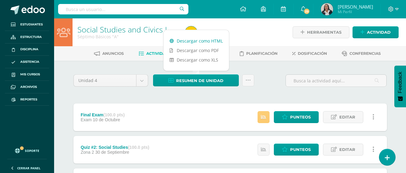
click at [210, 41] on link "Descargar como HTML" at bounding box center [195, 41] width 65 height 10
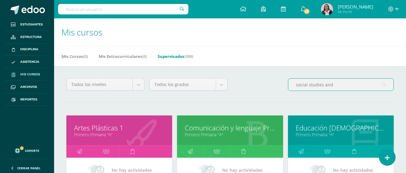
click at [339, 85] on input "social studies and" at bounding box center [340, 85] width 105 height 12
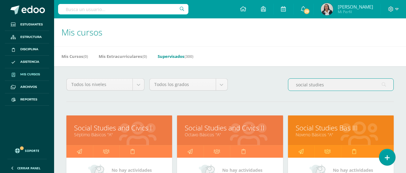
type input "social studies"
click at [352, 131] on link "Social Studies Bas III" at bounding box center [340, 128] width 90 height 10
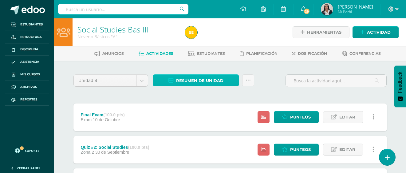
click at [192, 79] on span "Resumen de unidad" at bounding box center [199, 80] width 47 height 11
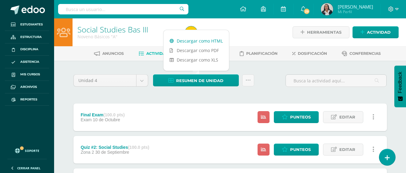
click at [196, 40] on link "Descargar como HTML" at bounding box center [195, 41] width 65 height 10
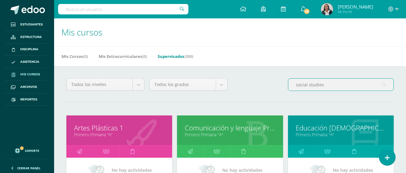
click at [328, 85] on input "social studies" at bounding box center [340, 85] width 105 height 12
type input "s"
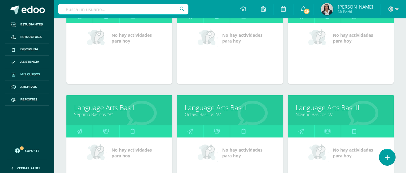
scroll to position [255, 0]
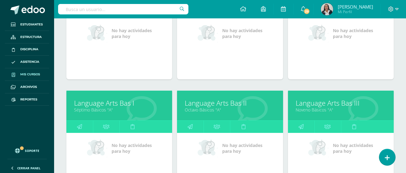
type input "language arts"
click at [119, 102] on link "Language Arts Bas I" at bounding box center [119, 104] width 90 height 10
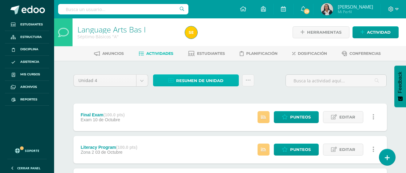
click at [199, 83] on span "Resumen de unidad" at bounding box center [199, 80] width 47 height 11
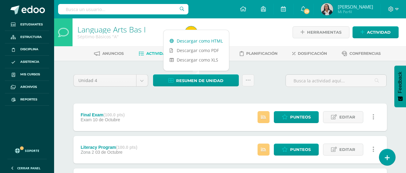
click at [199, 41] on link "Descargar como HTML" at bounding box center [195, 41] width 65 height 10
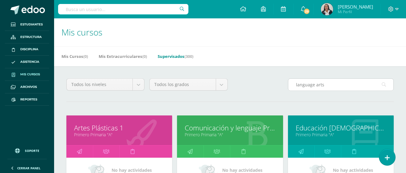
click at [388, 83] on input "language arts" at bounding box center [340, 85] width 105 height 12
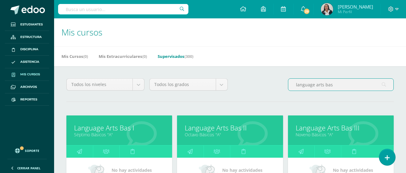
type input "language arts bas"
click at [261, 128] on link "Language Arts Bas II" at bounding box center [230, 128] width 90 height 10
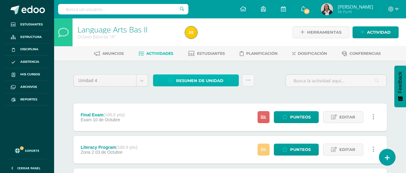
click at [192, 84] on span "Resumen de unidad" at bounding box center [199, 80] width 47 height 11
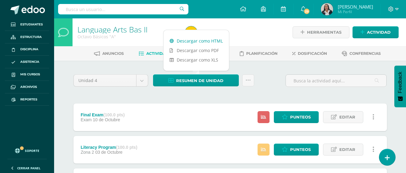
click at [200, 41] on link "Descargar como HTML" at bounding box center [195, 41] width 65 height 10
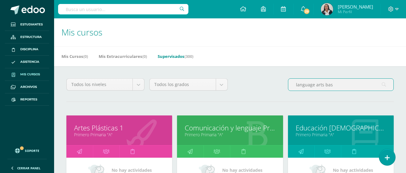
click at [335, 85] on input "language arts bas" at bounding box center [340, 85] width 105 height 12
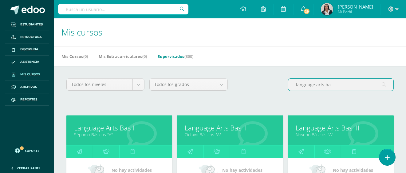
type input "language arts ba"
click at [328, 130] on link "Language Arts Bas III" at bounding box center [340, 128] width 90 height 10
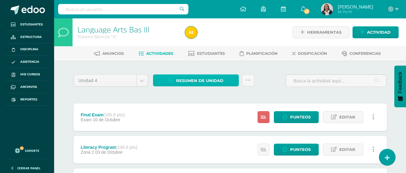
click at [209, 82] on span "Resumen de unidad" at bounding box center [199, 80] width 47 height 11
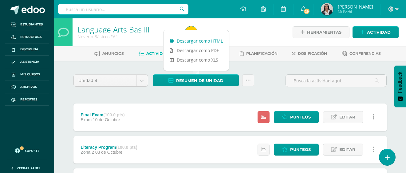
click at [207, 41] on link "Descargar como HTML" at bounding box center [195, 41] width 65 height 10
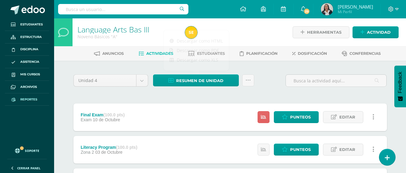
click at [31, 97] on link "Reportes" at bounding box center [27, 100] width 44 height 13
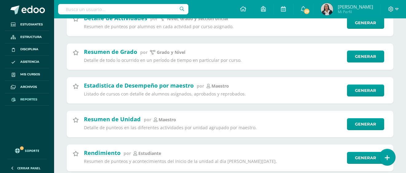
scroll to position [1637, 0]
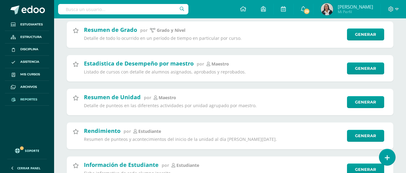
drag, startPoint x: 407, startPoint y: 9, endPoint x: 413, endPoint y: 122, distance: 113.4
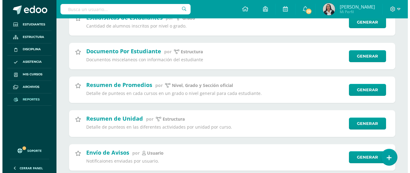
scroll to position [1992, 0]
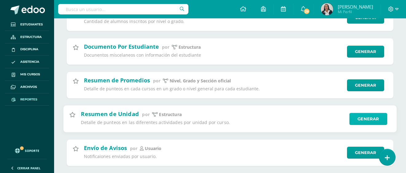
click at [366, 119] on link "Generar" at bounding box center [368, 119] width 38 height 12
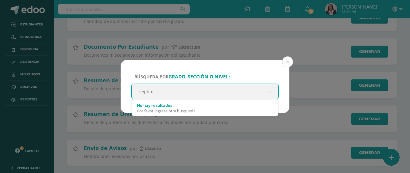
type input "septimo"
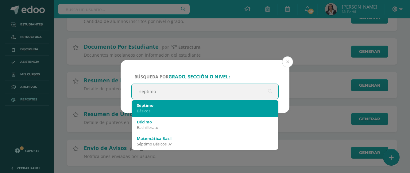
click at [202, 110] on div "Básicos" at bounding box center [205, 111] width 136 height 6
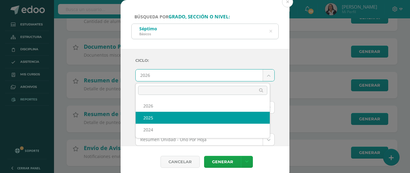
select select "3"
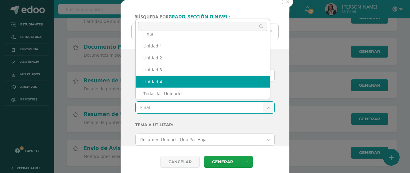
select select "Unidad 4"
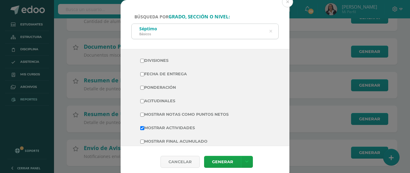
scroll to position [134, 0]
click at [142, 73] on input "Fecha de Entrega" at bounding box center [142, 73] width 4 height 4
checkbox input "true"
click at [143, 115] on input "Mostrar Notas Como Puntos Netos" at bounding box center [142, 114] width 4 height 4
checkbox input "true"
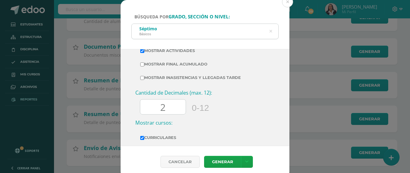
scroll to position [211, 0]
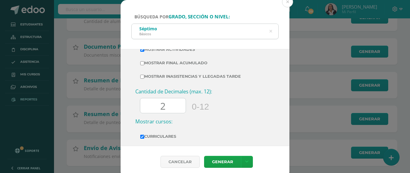
click at [171, 107] on input "2" at bounding box center [162, 106] width 45 height 15
type input "0"
click at [221, 162] on link "Generar" at bounding box center [222, 162] width 37 height 12
